Goal: Task Accomplishment & Management: Use online tool/utility

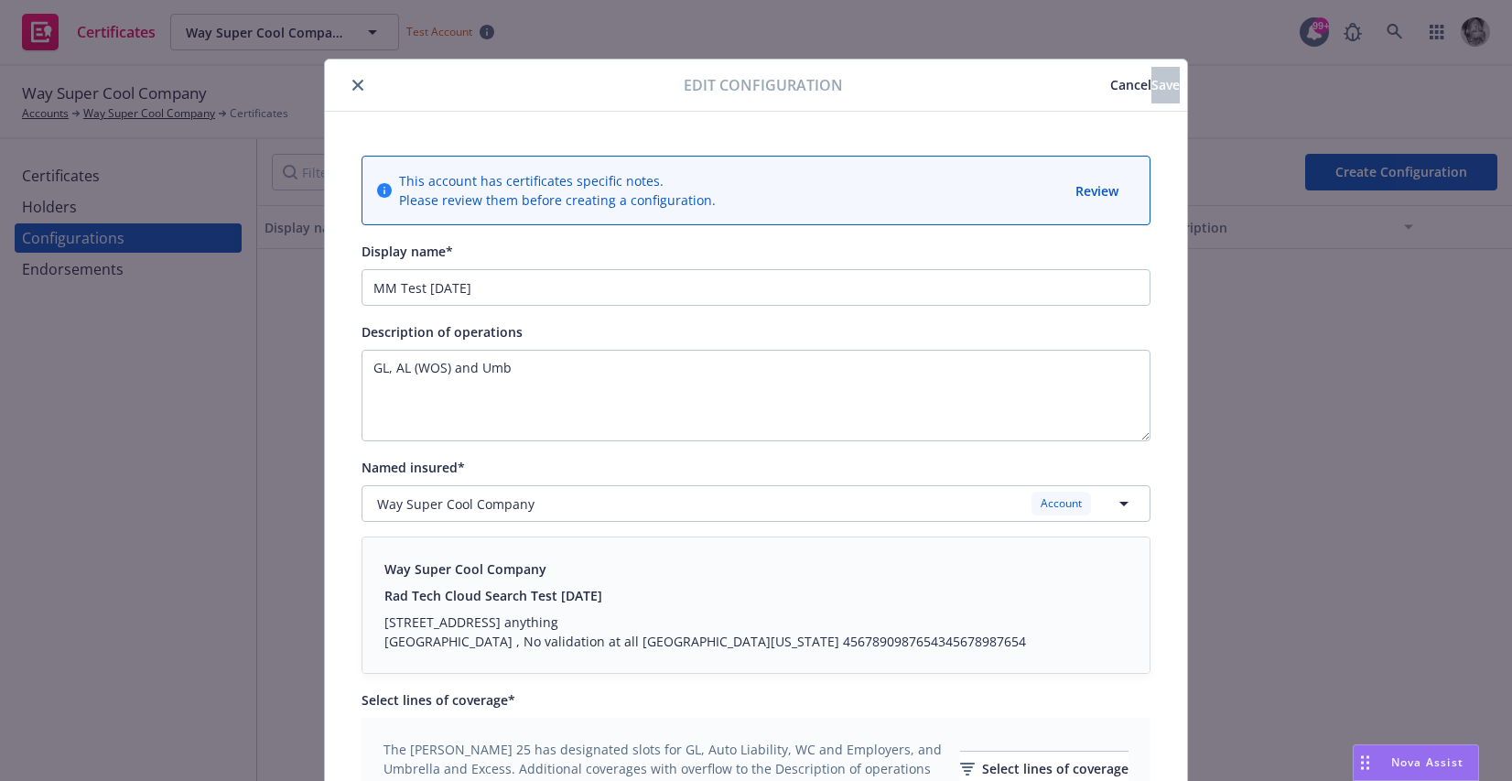
scroll to position [1064, 0]
